Goal: Information Seeking & Learning: Learn about a topic

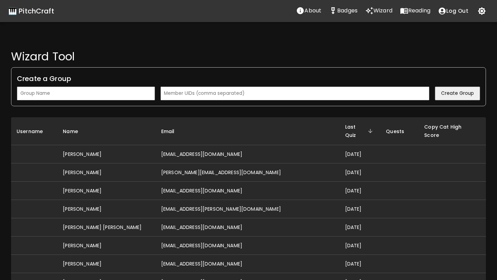
click at [138, 93] on input "text" at bounding box center [86, 94] width 138 height 14
click at [187, 93] on input "text" at bounding box center [294, 94] width 269 height 14
click at [214, 91] on input "text" at bounding box center [294, 94] width 269 height 14
click at [409, 8] on p "Reading" at bounding box center [419, 11] width 22 height 8
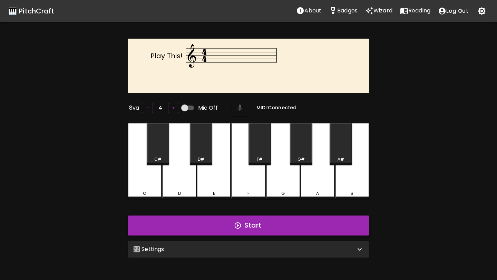
click at [223, 226] on button "Start" at bounding box center [248, 226] width 241 height 20
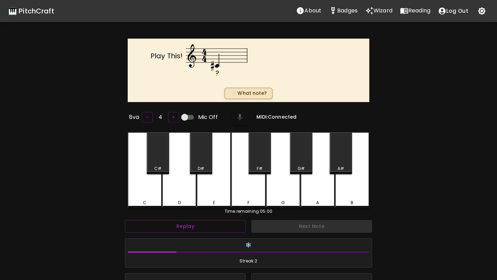
click at [153, 148] on div "C#" at bounding box center [158, 153] width 22 height 42
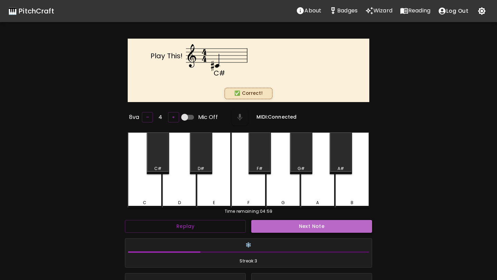
click at [278, 222] on button "Next Note" at bounding box center [311, 226] width 121 height 13
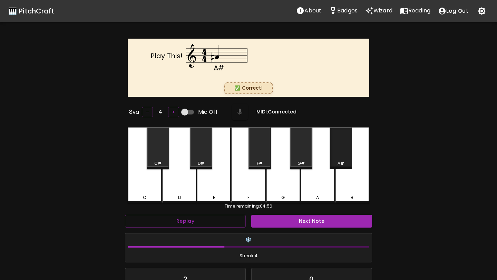
click at [339, 152] on div "A#" at bounding box center [340, 148] width 22 height 42
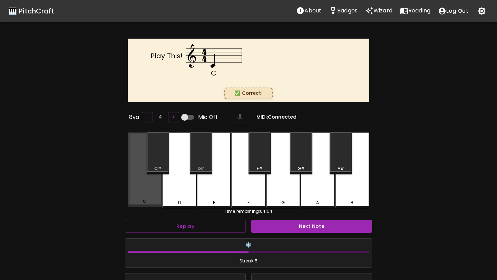
click at [136, 195] on div "C" at bounding box center [145, 169] width 34 height 74
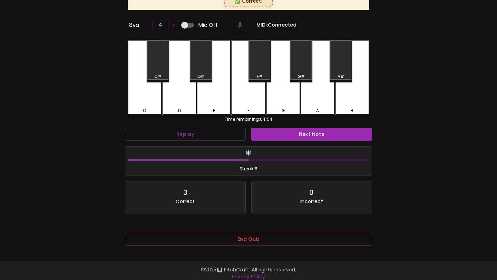
scroll to position [99, 0]
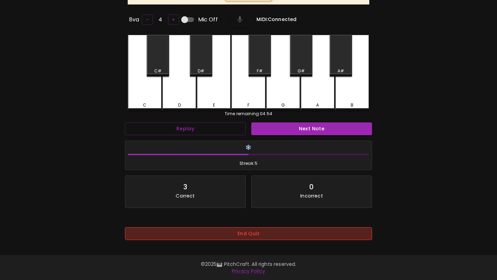
click at [251, 231] on button "End Quiz" at bounding box center [248, 233] width 247 height 13
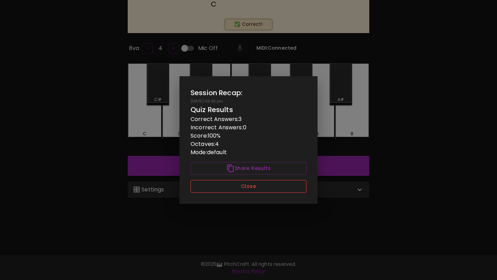
click at [257, 187] on button "Close" at bounding box center [248, 186] width 116 height 13
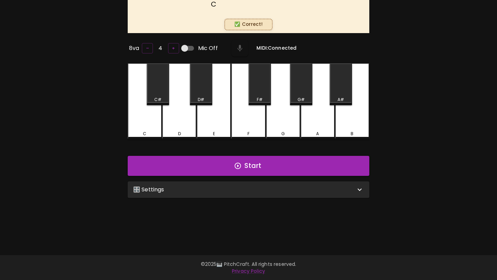
click at [257, 187] on div "🎛️ Settings" at bounding box center [244, 190] width 222 height 8
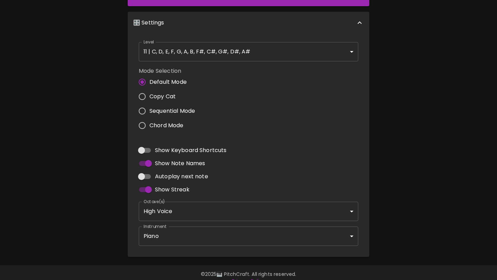
scroll to position [244, 0]
